Goal: Transaction & Acquisition: Download file/media

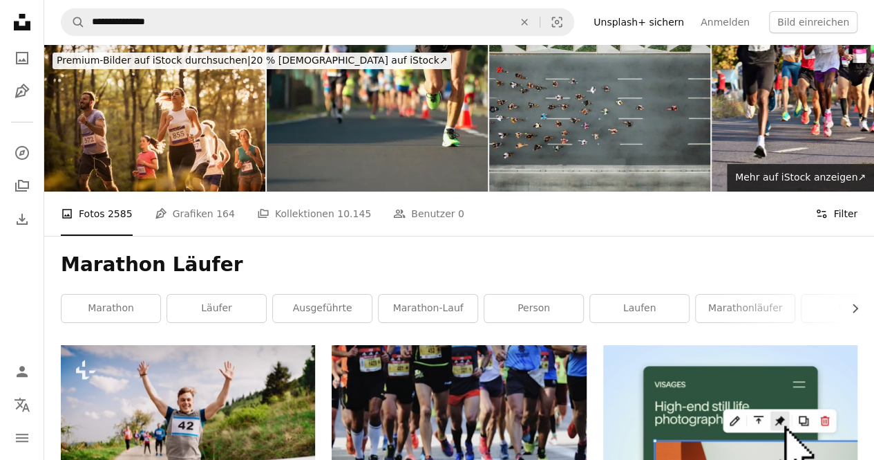
click at [842, 213] on button "Filters Filter" at bounding box center [836, 213] width 42 height 44
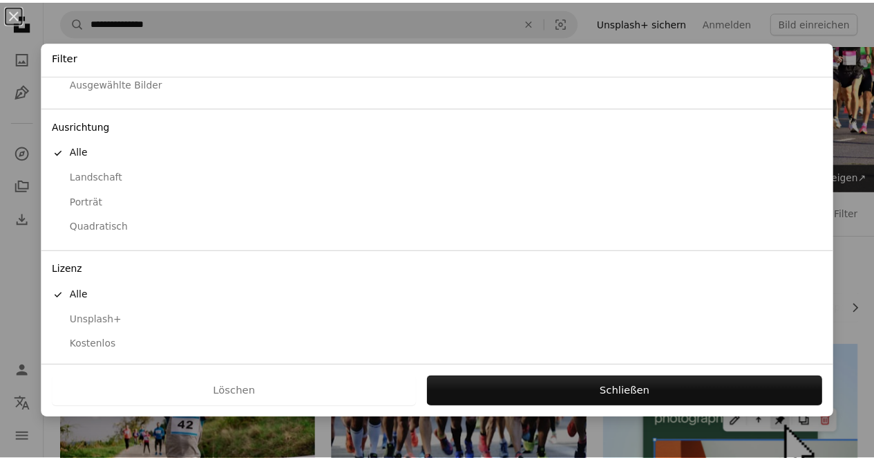
scroll to position [86, 0]
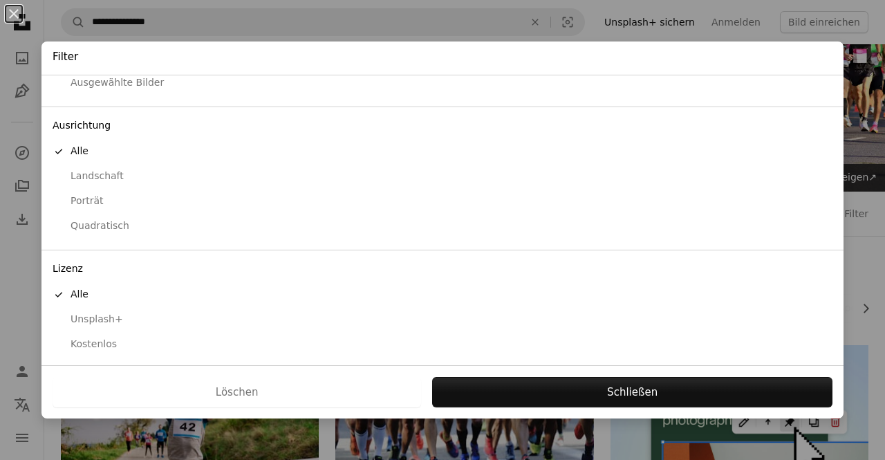
click at [126, 340] on div "Kostenlos" at bounding box center [442, 344] width 779 height 14
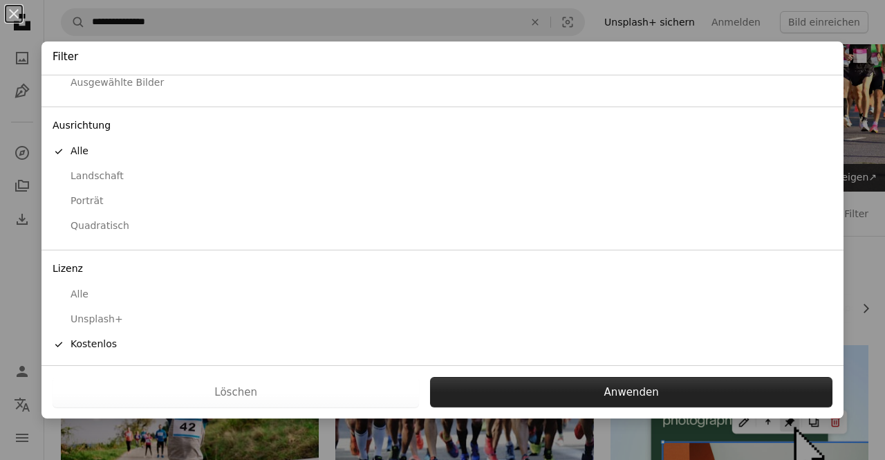
click at [488, 379] on button "Anwenden" at bounding box center [631, 392] width 402 height 30
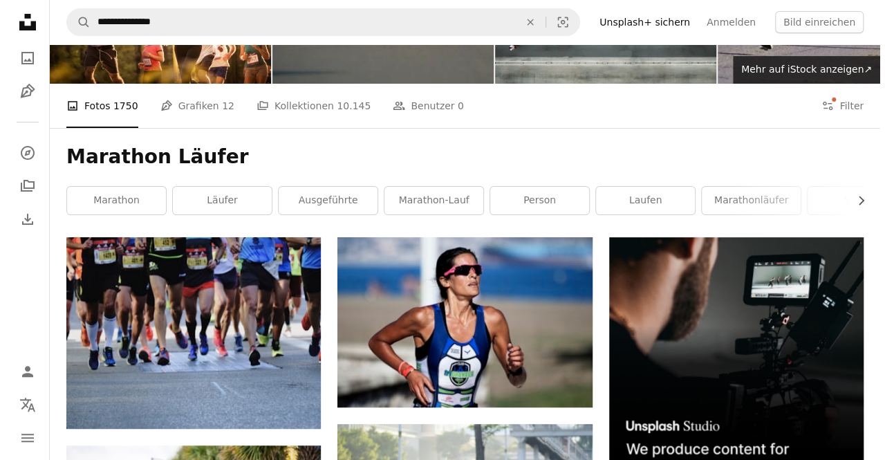
scroll to position [207, 0]
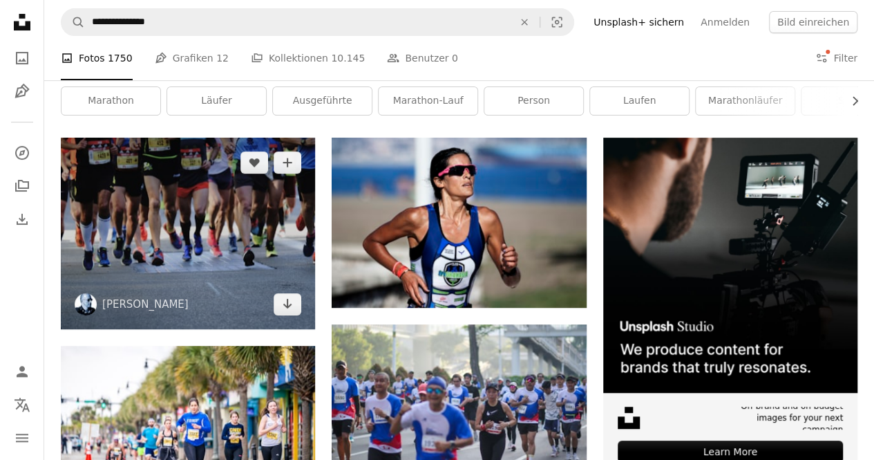
click at [209, 225] on img at bounding box center [188, 233] width 254 height 191
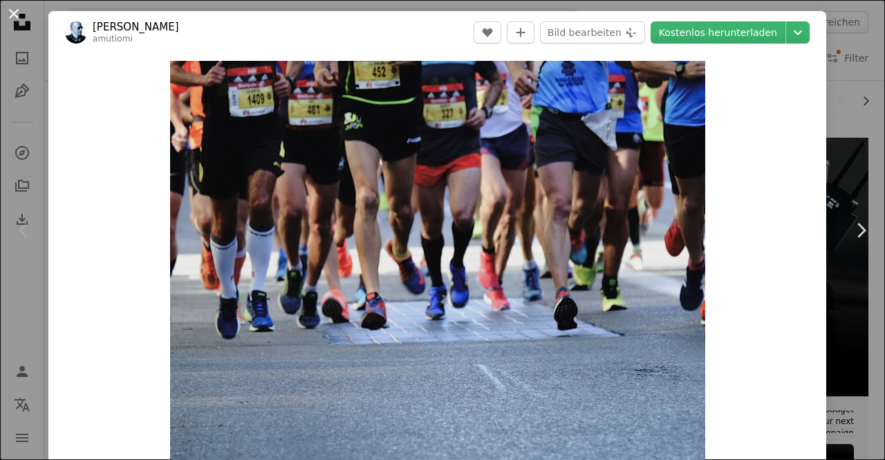
click at [8, 18] on button "An X shape" at bounding box center [14, 14] width 17 height 17
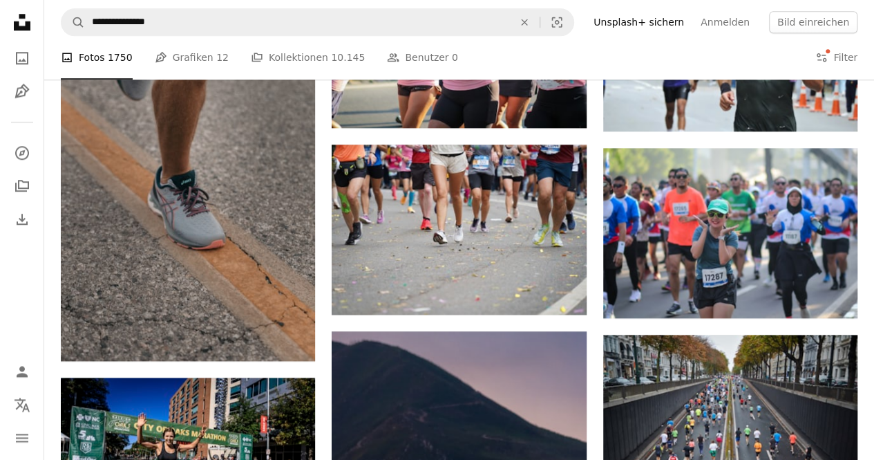
scroll to position [415, 0]
